Goal: Task Accomplishment & Management: Manage account settings

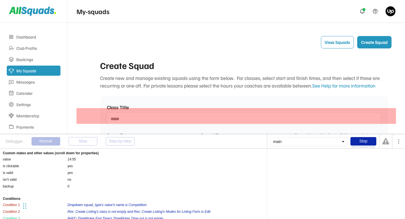
select select
select select "**"
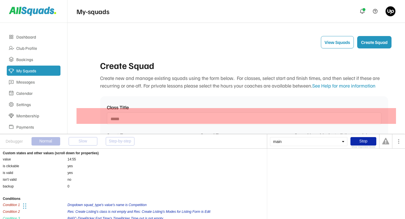
select select "**"
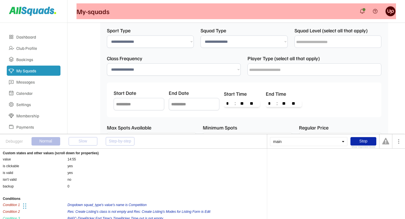
scroll to position [41, 0]
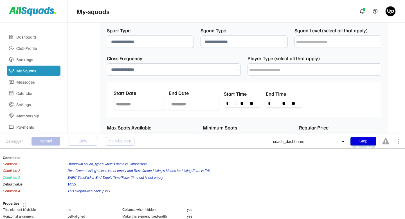
click at [361, 142] on div "Stop" at bounding box center [364, 141] width 26 height 8
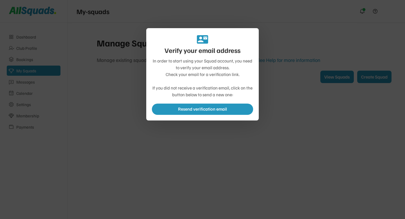
click at [256, 148] on div at bounding box center [202, 109] width 405 height 219
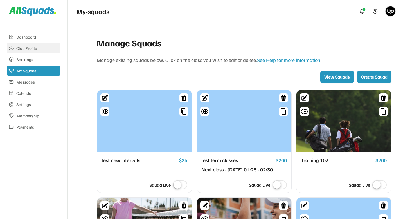
click at [32, 49] on div "Club Profile" at bounding box center [37, 48] width 43 height 5
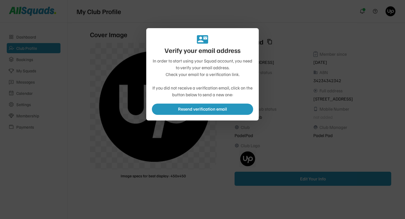
click at [142, 141] on div at bounding box center [202, 109] width 405 height 219
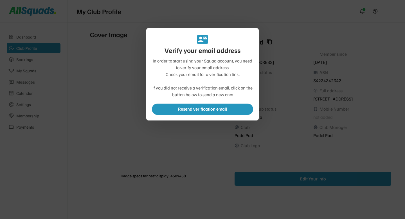
click at [279, 83] on div at bounding box center [202, 109] width 405 height 219
click at [292, 84] on div at bounding box center [202, 109] width 405 height 219
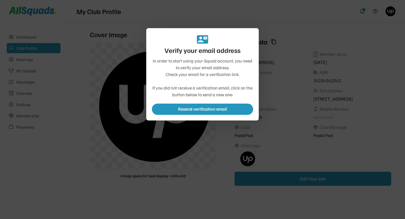
click at [293, 57] on div at bounding box center [202, 109] width 405 height 219
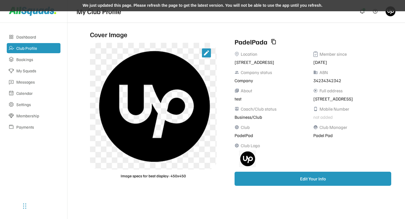
click at [125, 5] on div "We just updated this page. Please refresh the page to get the latest version. Y…" at bounding box center [202, 5] width 405 height 11
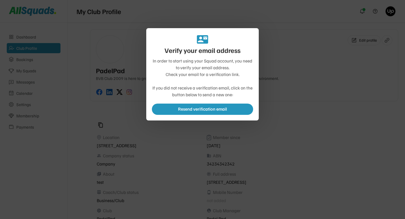
click at [88, 110] on div at bounding box center [202, 109] width 405 height 219
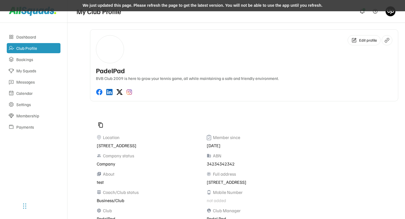
click at [138, 2] on div "We just updated this page. Please refresh the page to get the latest version. Y…" at bounding box center [202, 5] width 405 height 11
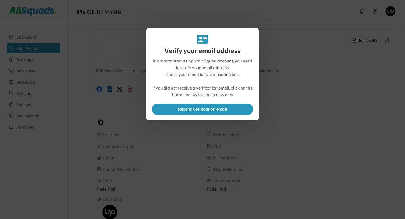
click at [167, 164] on div at bounding box center [202, 109] width 405 height 219
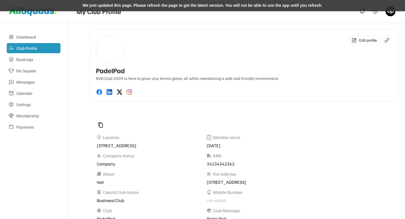
click at [111, 8] on div "We just updated this page. Please refresh the page to get the latest version. Y…" at bounding box center [202, 5] width 405 height 11
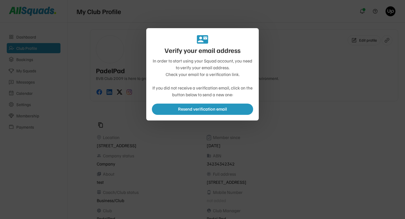
click at [170, 133] on div at bounding box center [202, 109] width 405 height 219
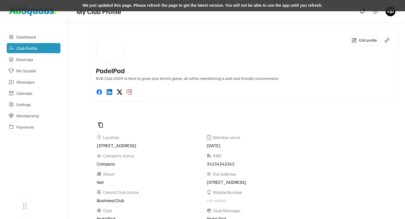
click at [153, 5] on div "We just updated this page. Please refresh the page to get the latest version. Y…" at bounding box center [202, 5] width 405 height 11
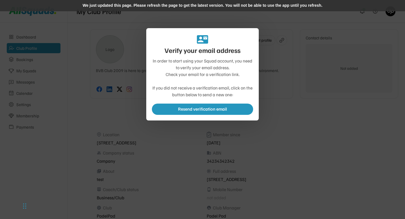
click at [116, 3] on div "We just updated this page. Please refresh the page to get the latest version. Y…" at bounding box center [202, 5] width 405 height 11
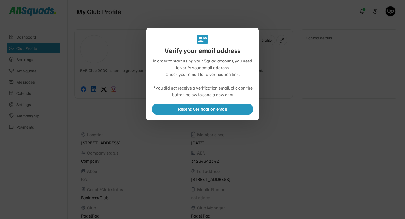
click at [107, 113] on div at bounding box center [202, 109] width 405 height 219
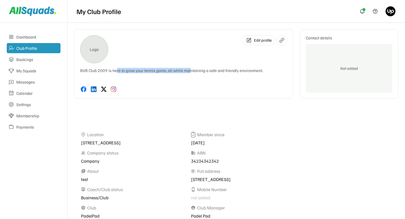
drag, startPoint x: 116, startPoint y: 69, endPoint x: 189, endPoint y: 72, distance: 73.3
click at [189, 72] on div "BVB Club 2009 is here to grow your tennis game, all while maintaining a safe an…" at bounding box center [183, 70] width 207 height 5
click at [201, 72] on div "BVB Club 2009 is here to grow your tennis game, all while maintaining a safe an…" at bounding box center [183, 70] width 207 height 5
drag, startPoint x: 25, startPoint y: 207, endPoint x: 405, endPoint y: 208, distance: 380.4
click at [405, 208] on div "Chat Widget" at bounding box center [391, 205] width 28 height 27
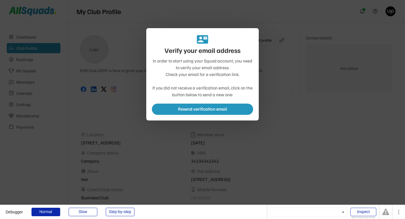
click at [95, 111] on div at bounding box center [202, 109] width 405 height 219
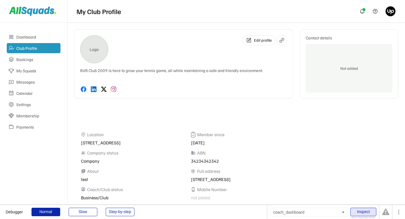
click at [357, 212] on div "Inspect" at bounding box center [364, 212] width 26 height 8
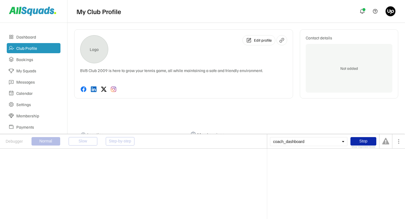
click at [295, 142] on div "coach_dashboard" at bounding box center [308, 141] width 77 height 9
type input "*********"
click at [285, 152] on div "Text name" at bounding box center [310, 151] width 77 height 7
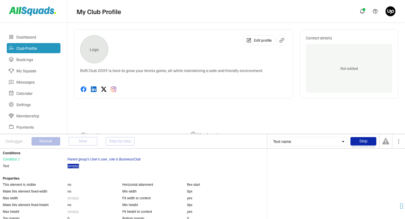
click at [75, 165] on div "(empty)" at bounding box center [74, 166] width 12 height 5
click at [276, 160] on div "grp_club_holder" at bounding box center [282, 158] width 24 height 3
click at [305, 159] on div "'s name" at bounding box center [310, 158] width 12 height 3
click at [282, 159] on div "grp_club_holder" at bounding box center [282, 158] width 24 height 3
click at [294, 141] on div "Text name" at bounding box center [308, 141] width 77 height 9
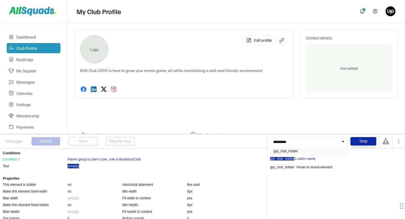
type input "*********"
click at [288, 151] on div "grp_club_holder" at bounding box center [310, 151] width 77 height 7
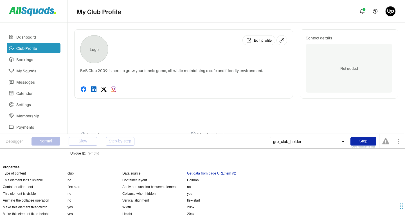
scroll to position [41, 0]
click at [207, 171] on div "Get data from page URL:item #2" at bounding box center [211, 172] width 49 height 5
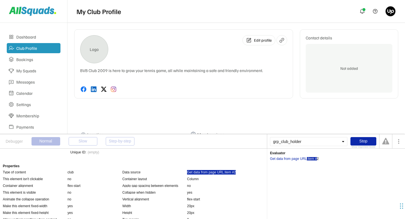
click at [311, 160] on div ":item #" at bounding box center [312, 158] width 10 height 3
click at [317, 158] on div "2" at bounding box center [318, 158] width 2 height 3
click at [301, 158] on div "Get data from page URL" at bounding box center [288, 158] width 37 height 3
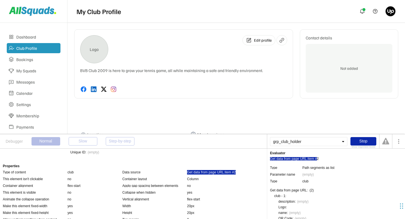
click at [310, 159] on div ":item #" at bounding box center [312, 158] width 10 height 3
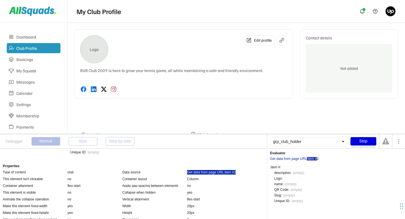
click at [365, 141] on div "Stop" at bounding box center [364, 141] width 26 height 8
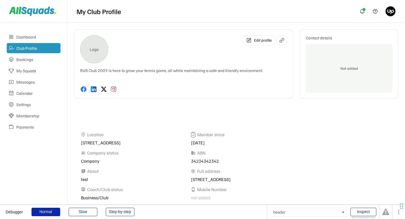
click at [187, 22] on div "My Club Profile" at bounding box center [237, 11] width 338 height 23
click at [121, 211] on div "Step-by-step" at bounding box center [120, 212] width 29 height 8
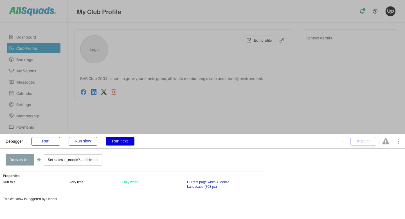
click at [123, 142] on div "Run next" at bounding box center [120, 141] width 29 height 8
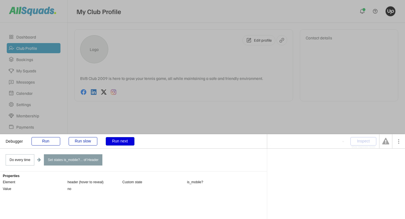
click at [123, 142] on div "Run next" at bounding box center [120, 141] width 29 height 8
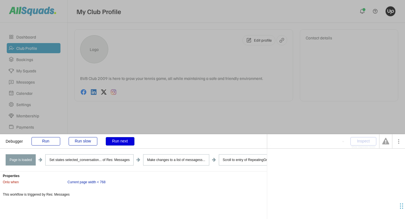
click at [124, 141] on div "Run next" at bounding box center [120, 141] width 29 height 8
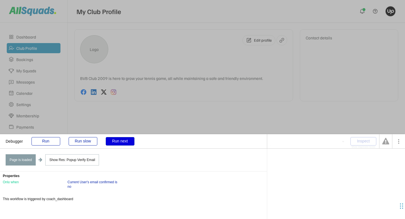
click at [124, 141] on div "Run next" at bounding box center [120, 141] width 29 height 8
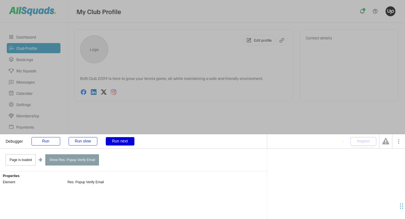
click at [124, 141] on div "Run next" at bounding box center [120, 141] width 29 height 8
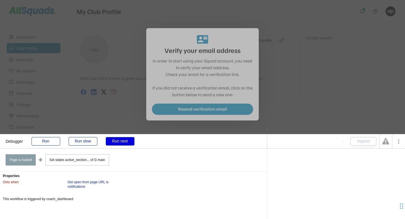
click at [124, 141] on div "Run next" at bounding box center [120, 141] width 29 height 8
click at [116, 140] on div "Run next" at bounding box center [120, 141] width 29 height 8
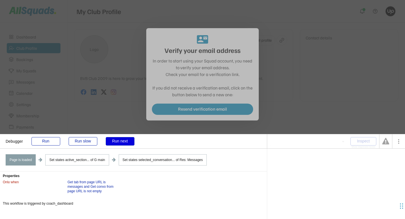
click at [116, 140] on div "Run next" at bounding box center [120, 141] width 29 height 8
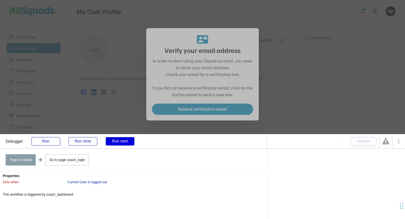
click at [116, 140] on div "Run next" at bounding box center [120, 141] width 29 height 8
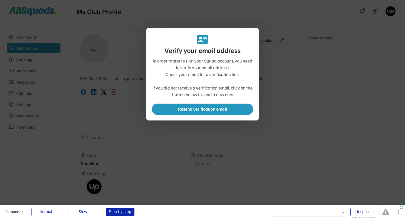
click at [155, 148] on div at bounding box center [202, 109] width 405 height 219
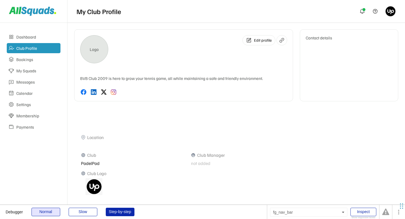
click at [52, 211] on div "Normal" at bounding box center [46, 212] width 29 height 8
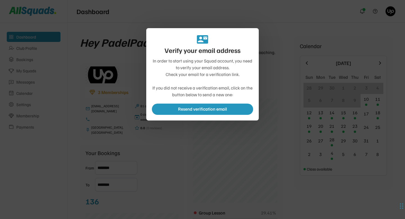
click at [128, 67] on div at bounding box center [202, 109] width 405 height 219
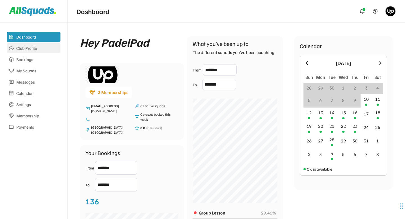
click at [31, 50] on div "Club Profile" at bounding box center [37, 48] width 43 height 5
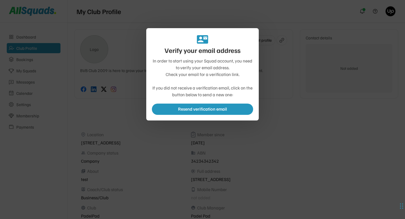
click at [128, 46] on div at bounding box center [202, 109] width 405 height 219
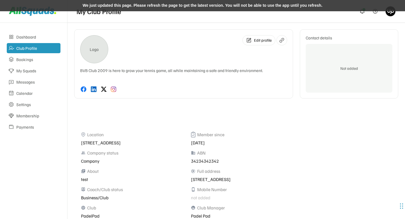
click at [119, 9] on div "We just updated this page. Please refresh the page to get the latest version. Y…" at bounding box center [202, 5] width 405 height 11
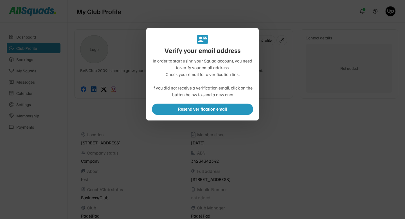
click at [122, 74] on div at bounding box center [202, 109] width 405 height 219
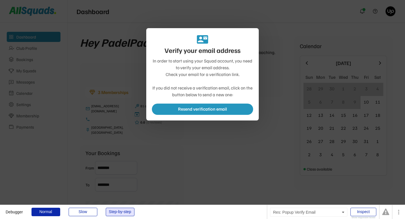
click at [121, 209] on div "Step-by-step" at bounding box center [120, 212] width 29 height 8
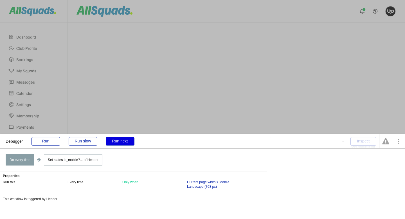
click at [128, 141] on div "Run next" at bounding box center [120, 141] width 29 height 8
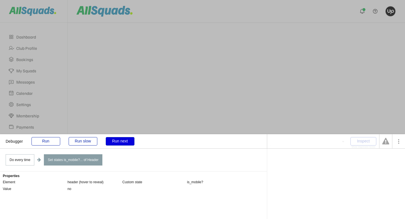
click at [128, 141] on div "Run next" at bounding box center [120, 141] width 29 height 8
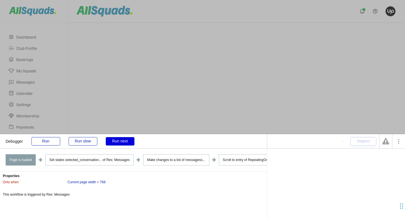
click at [128, 141] on div "Run next" at bounding box center [120, 141] width 29 height 8
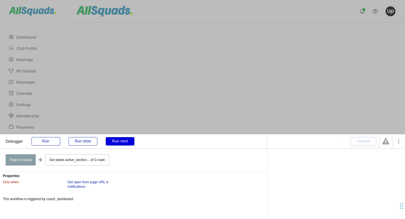
click at [128, 141] on div "Run next" at bounding box center [120, 141] width 29 height 8
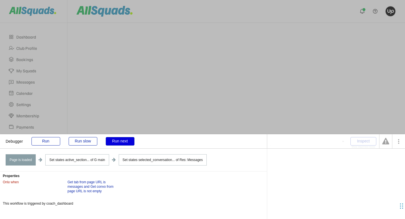
click at [128, 141] on div "Run next" at bounding box center [120, 141] width 29 height 8
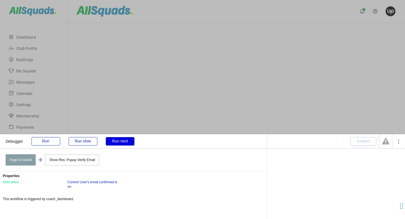
click at [115, 143] on div "Run next" at bounding box center [120, 141] width 29 height 8
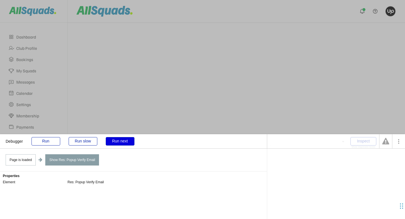
click at [115, 143] on div "Run next" at bounding box center [120, 141] width 29 height 8
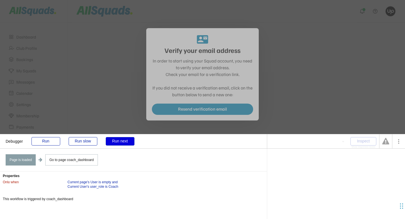
click at [117, 142] on div "Run next" at bounding box center [120, 141] width 29 height 8
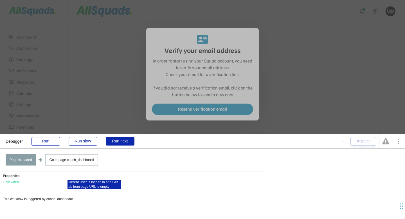
click at [99, 187] on div "Current User is logged in and Get tab from page URL is empty" at bounding box center [94, 184] width 53 height 9
click at [126, 142] on div "Run next" at bounding box center [120, 141] width 29 height 8
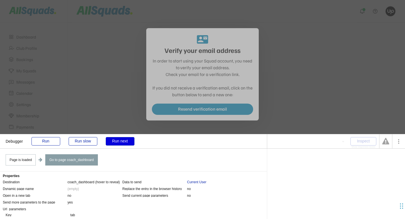
click at [122, 142] on div "Run next" at bounding box center [120, 141] width 29 height 8
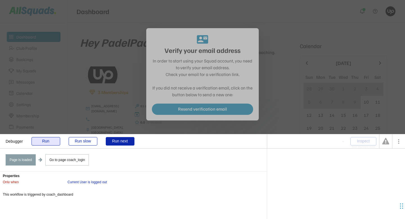
click at [44, 142] on div "Run" at bounding box center [46, 141] width 29 height 8
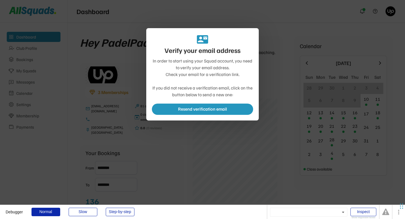
click at [171, 156] on div at bounding box center [202, 109] width 405 height 219
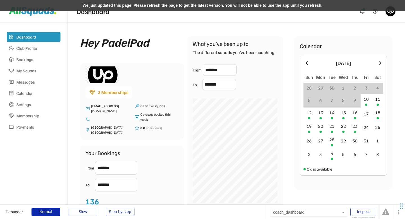
click at [140, 6] on div "We just updated this page. Please refresh the page to get the latest version. Y…" at bounding box center [202, 5] width 405 height 11
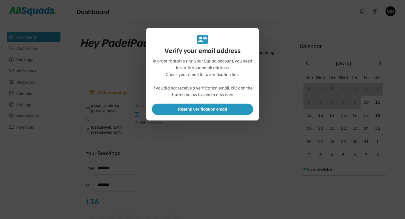
click at [152, 164] on div at bounding box center [202, 109] width 405 height 219
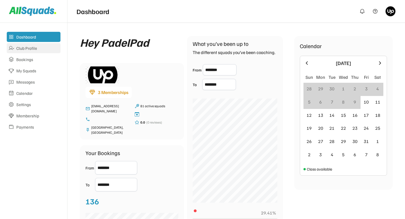
click at [26, 50] on div "Club Profile" at bounding box center [37, 48] width 43 height 5
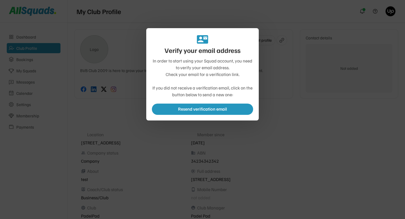
click at [125, 115] on div at bounding box center [202, 109] width 405 height 219
click at [122, 116] on div at bounding box center [202, 109] width 405 height 219
click at [124, 118] on div at bounding box center [202, 109] width 405 height 219
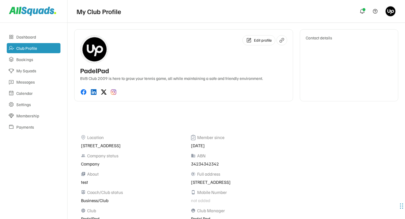
click at [341, 73] on div "Contact details" at bounding box center [349, 65] width 99 height 72
drag, startPoint x: 83, startPoint y: 72, endPoint x: 105, endPoint y: 72, distance: 22.5
click at [105, 72] on div "PadelPad" at bounding box center [94, 71] width 29 height 8
click at [110, 72] on div "PadelPad BVB Club 2009 is here to grow your tennis game, all while maintaining …" at bounding box center [183, 74] width 207 height 14
click at [392, 13] on img at bounding box center [390, 11] width 11 height 11
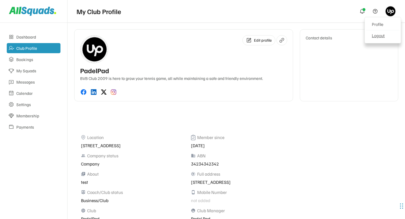
click at [379, 35] on div "Logout" at bounding box center [383, 35] width 33 height 11
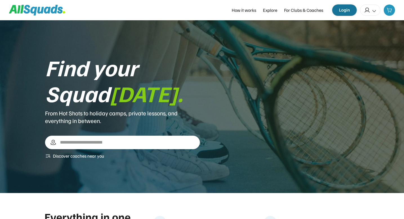
click at [343, 15] on button "Login" at bounding box center [344, 10] width 24 height 11
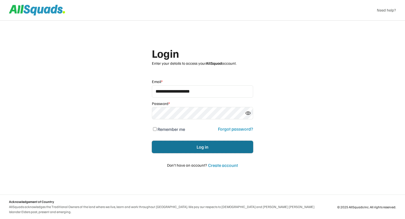
click at [164, 149] on button "Log in" at bounding box center [202, 147] width 101 height 12
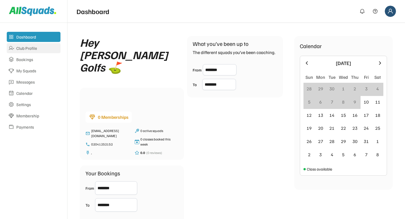
click at [35, 50] on div "Club Profile" at bounding box center [37, 48] width 43 height 5
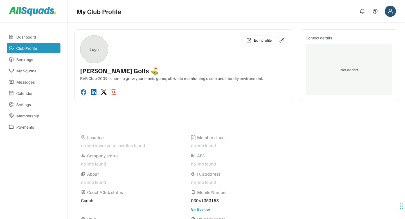
drag, startPoint x: 98, startPoint y: 109, endPoint x: 99, endPoint y: 72, distance: 36.9
click at [98, 108] on div "Logo Edit profile McCoy Golfs ⛳️ BVB Club 2009 is here to grow your tennis game…" at bounding box center [236, 161] width 324 height 264
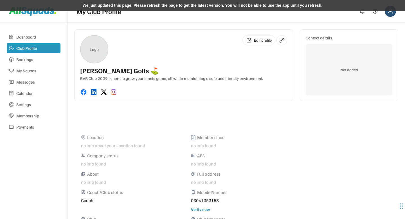
click at [143, 8] on div "We just updated this page. Please refresh the page to get the latest version. Y…" at bounding box center [202, 5] width 405 height 11
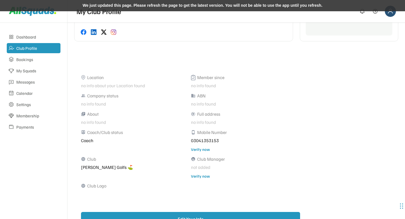
scroll to position [91, 0]
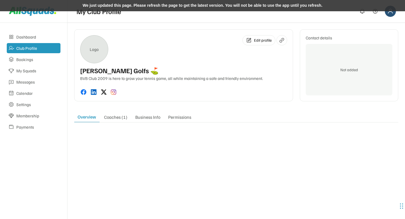
click at [125, 7] on div "We just updated this page. Please refresh the page to get the latest version. Y…" at bounding box center [202, 5] width 405 height 11
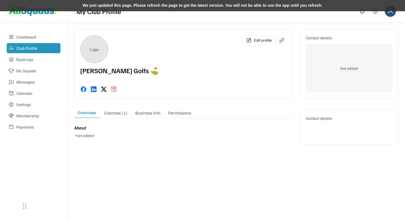
click at [129, 5] on div "We just updated this page. Please refresh the page to get the latest version. Y…" at bounding box center [202, 5] width 405 height 11
click at [121, 6] on div "We just updated this page. Please refresh the page to get the latest version. Y…" at bounding box center [202, 5] width 405 height 11
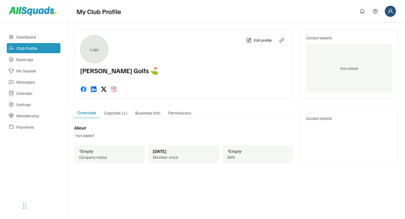
click at [116, 113] on div "Coaches (1)" at bounding box center [116, 114] width 30 height 8
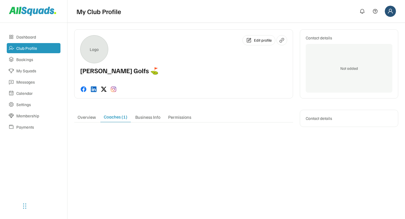
click at [147, 119] on div "Business Info" at bounding box center [148, 118] width 32 height 8
click at [171, 119] on div "Permissions" at bounding box center [180, 118] width 30 height 8
click at [82, 115] on div "Overview" at bounding box center [86, 118] width 25 height 8
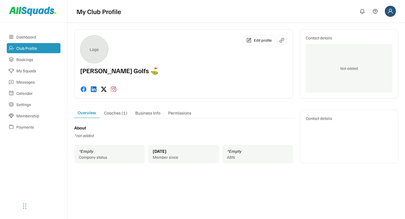
click at [111, 114] on div "Coaches (1)" at bounding box center [116, 114] width 30 height 8
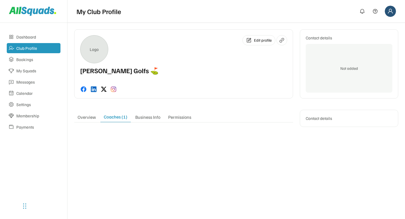
click at [91, 119] on div "Overview" at bounding box center [86, 118] width 25 height 8
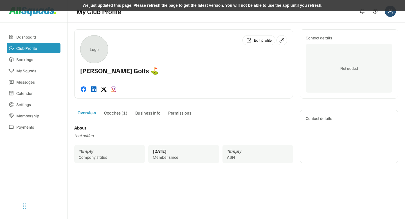
click at [129, 5] on div "We just updated this page. Please refresh the page to get the latest version. Y…" at bounding box center [202, 5] width 405 height 11
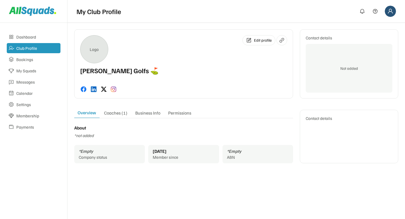
click at [112, 112] on div "Coaches (1)" at bounding box center [116, 114] width 30 height 8
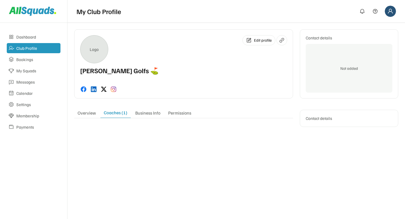
click at [90, 115] on div "Overview" at bounding box center [86, 114] width 25 height 8
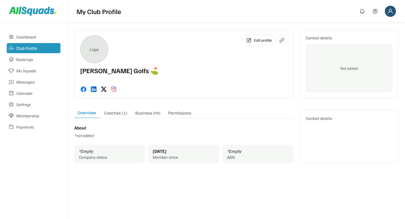
click at [119, 112] on div "Coaches (1)" at bounding box center [116, 114] width 30 height 8
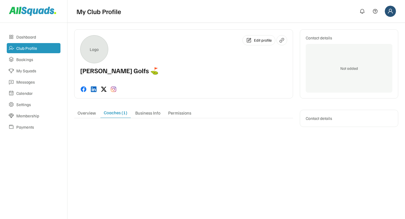
click at [146, 111] on div "Business Info" at bounding box center [148, 114] width 32 height 8
click at [178, 112] on div "Permissions" at bounding box center [180, 114] width 30 height 8
click at [144, 112] on div "Business Info" at bounding box center [148, 114] width 32 height 8
click at [125, 113] on div "Coaches (1)" at bounding box center [116, 114] width 30 height 8
click at [94, 111] on div "Overview" at bounding box center [86, 114] width 25 height 8
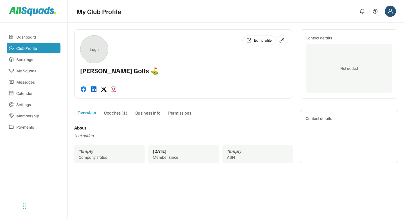
click at [137, 127] on div "About *not added *Empty Company status Oct 8, 2025 Member since *Empty ABN" at bounding box center [183, 144] width 219 height 38
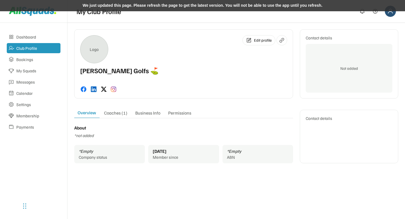
click at [160, 6] on div "We just updated this page. Please refresh the page to get the latest version. Y…" at bounding box center [202, 5] width 405 height 11
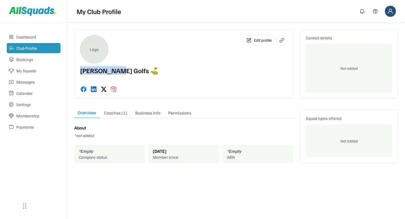
drag, startPoint x: 81, startPoint y: 69, endPoint x: 117, endPoint y: 71, distance: 36.3
click at [117, 71] on div "[PERSON_NAME] Golfs ⛳️" at bounding box center [119, 71] width 79 height 8
copy div "McCoy Golfs"
click at [148, 40] on div "Logo Edit profile" at bounding box center [183, 49] width 207 height 28
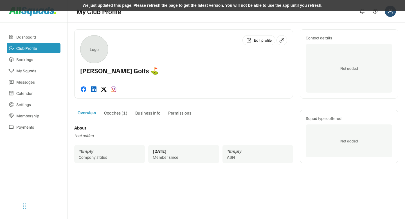
click at [122, 4] on div "We just updated this page. Please refresh the page to get the latest version. Y…" at bounding box center [202, 5] width 405 height 11
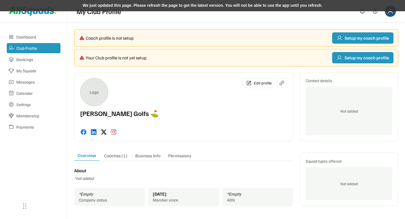
click at [134, 7] on div "We just updated this page. Please refresh the page to get the latest version. Y…" at bounding box center [202, 5] width 405 height 11
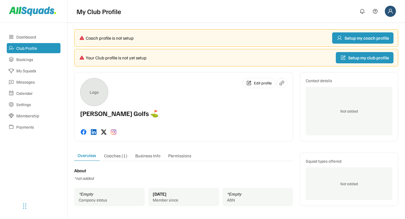
click at [171, 68] on div "Coach profile is not setup Setup my coach profile Your Club profile is not yet …" at bounding box center [236, 120] width 324 height 182
